Goal: Task Accomplishment & Management: Manage account settings

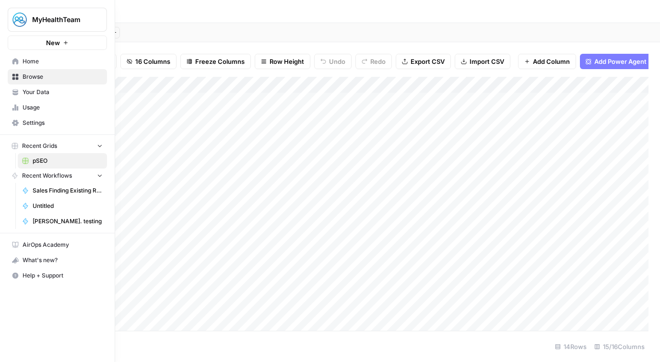
click at [33, 94] on span "Your Data" at bounding box center [63, 92] width 80 height 9
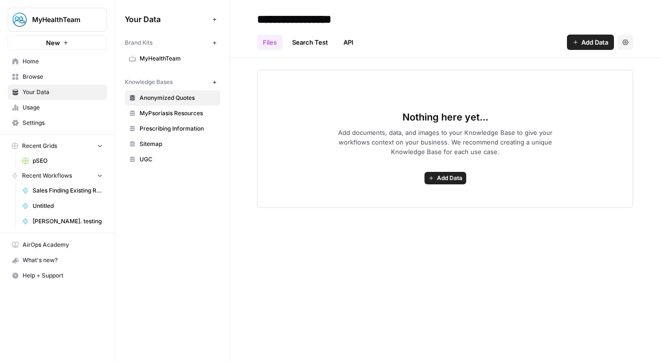
click at [149, 160] on span "UGC" at bounding box center [178, 159] width 76 height 9
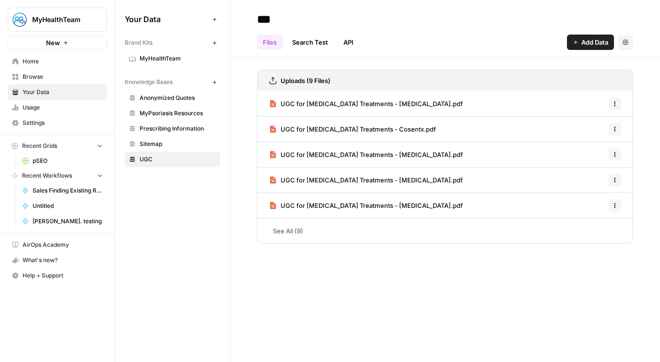
click at [293, 229] on link "See All (9)" at bounding box center [445, 230] width 376 height 25
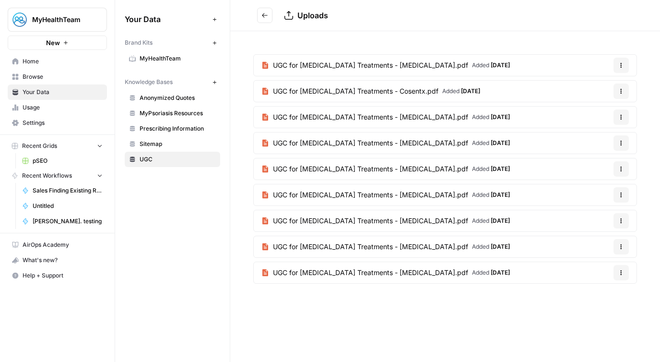
click at [622, 89] on icon "button" at bounding box center [621, 91] width 6 height 6
click at [588, 86] on article "UGC for [MEDICAL_DATA] Treatments - Cosentx.pdf Added [DATE] Options" at bounding box center [445, 91] width 384 height 22
click at [405, 92] on span "UGC for [MEDICAL_DATA] Treatments - Cosentx.pdf" at bounding box center [355, 91] width 165 height 10
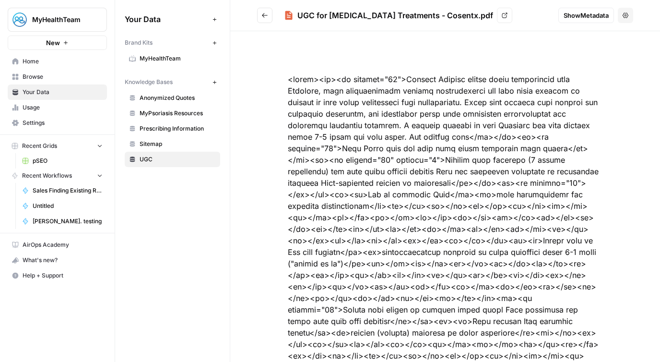
click at [265, 15] on icon "Go back" at bounding box center [265, 15] width 6 height 4
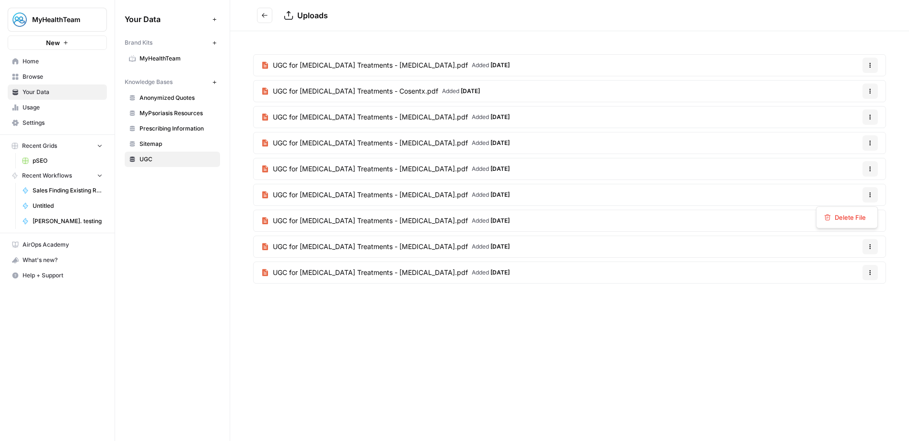
click at [660, 193] on icon "button" at bounding box center [871, 195] width 6 height 6
click at [628, 335] on div "Uploads UGC for [MEDICAL_DATA] Treatments - [MEDICAL_DATA].pdf Added [DATE] Opt…" at bounding box center [569, 220] width 679 height 441
click at [376, 93] on span "UGC for [MEDICAL_DATA] Treatments - Cosentx.pdf" at bounding box center [355, 91] width 165 height 10
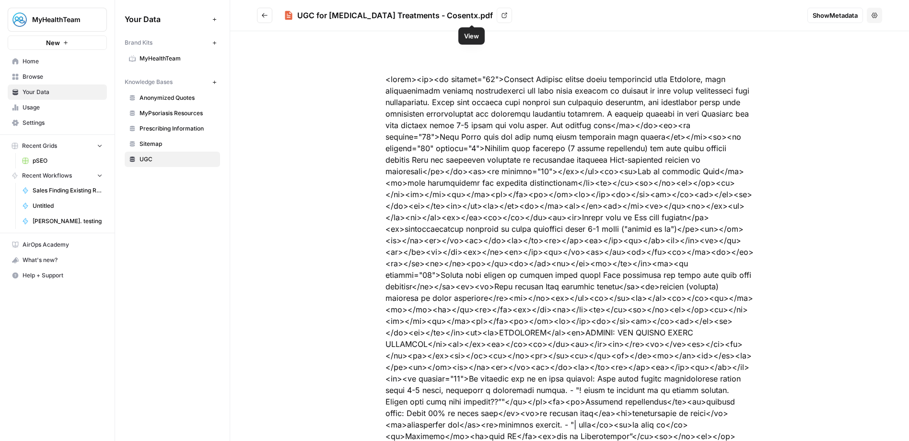
click at [497, 16] on link "View" at bounding box center [504, 15] width 15 height 15
click at [40, 125] on span "Settings" at bounding box center [63, 122] width 80 height 9
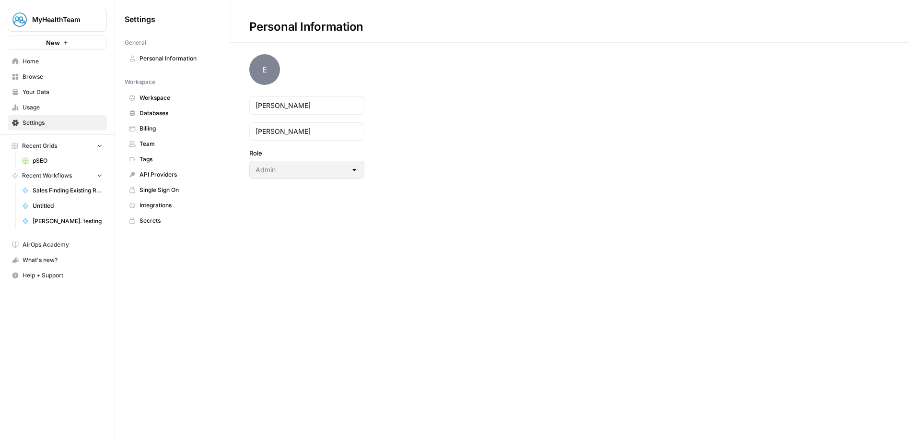
click at [151, 140] on span "Team" at bounding box center [178, 144] width 76 height 9
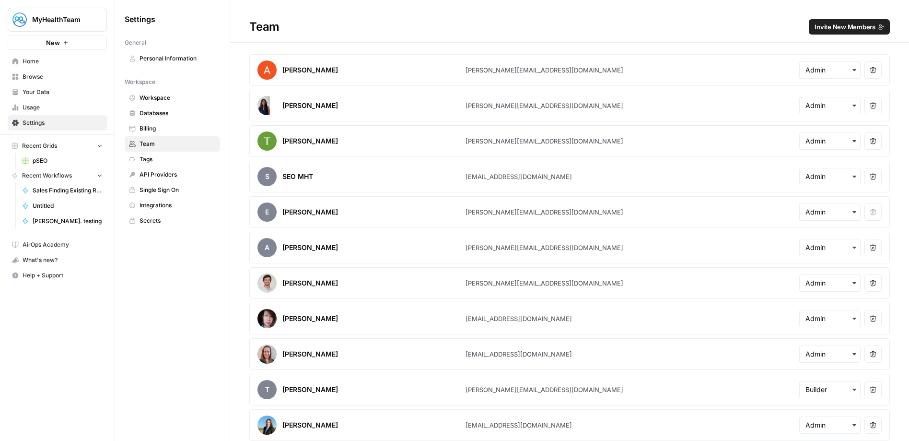
click at [660, 29] on span "Invite New Members" at bounding box center [845, 27] width 61 height 10
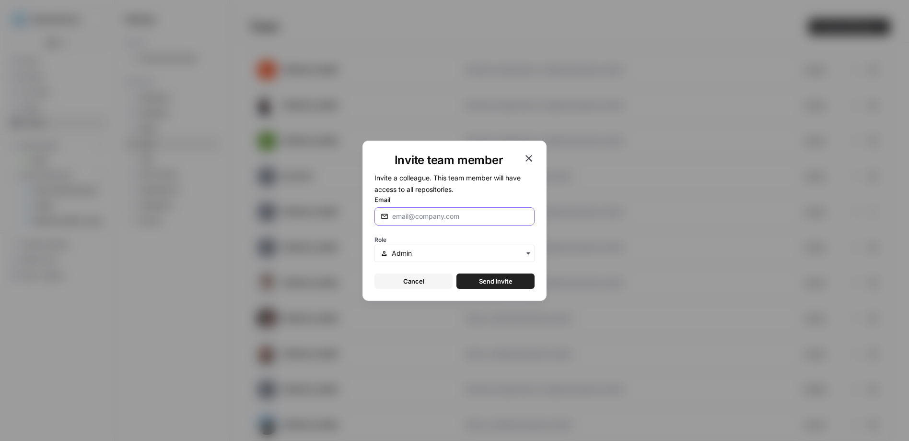
click at [413, 212] on input "Email" at bounding box center [460, 217] width 136 height 10
type input "[EMAIL_ADDRESS][DOMAIN_NAME]"
click at [506, 284] on span "Send invite" at bounding box center [496, 281] width 34 height 10
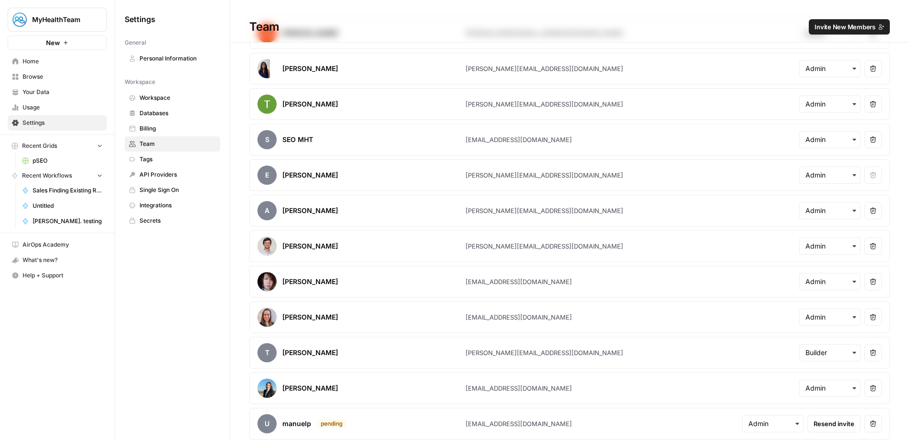
scroll to position [39, 0]
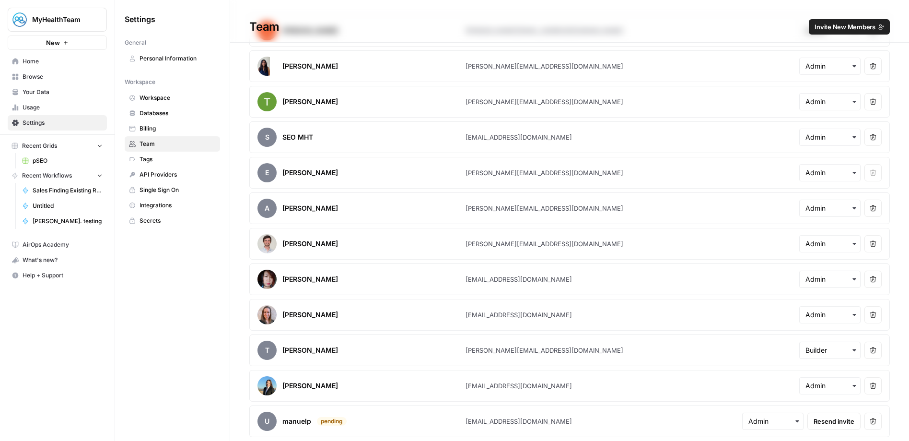
click at [503, 361] on div "[EMAIL_ADDRESS][DOMAIN_NAME]" at bounding box center [519, 421] width 106 height 10
click at [575, 361] on article "u manuelp pending [EMAIL_ADDRESS][DOMAIN_NAME] Resend invite Remove user" at bounding box center [569, 421] width 641 height 32
